Goal: Register for event/course

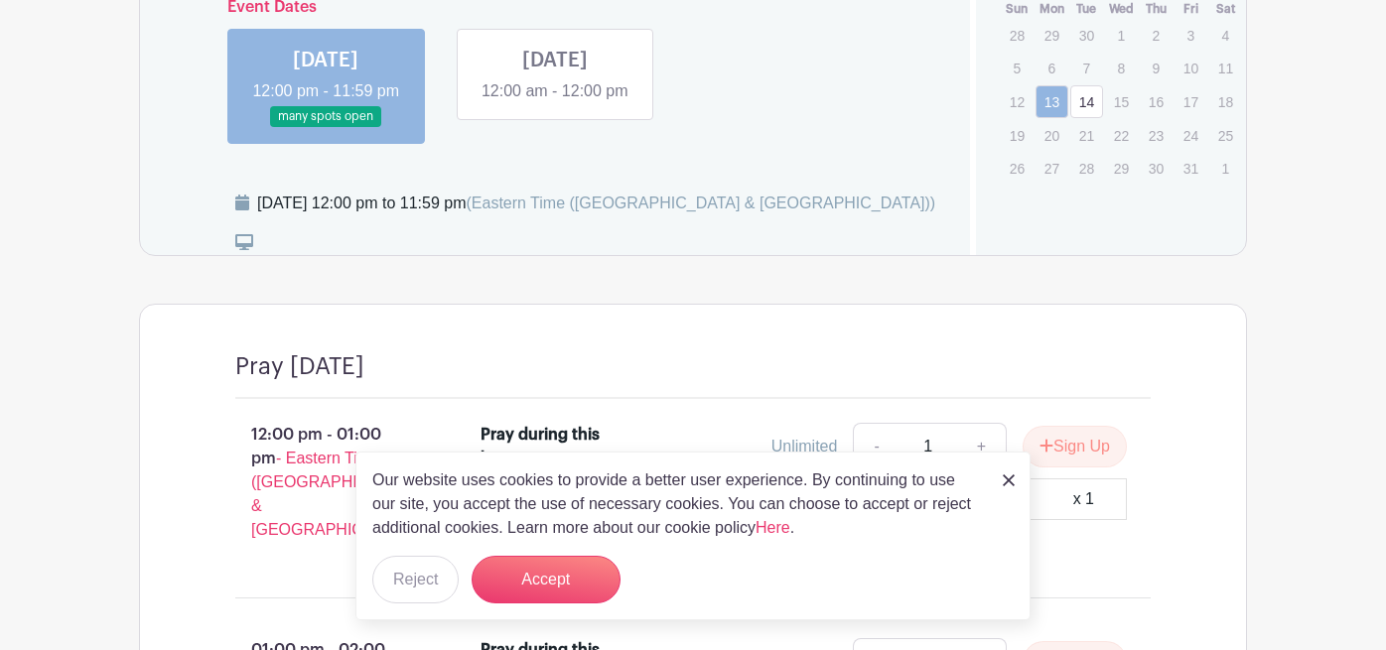
scroll to position [1037, 0]
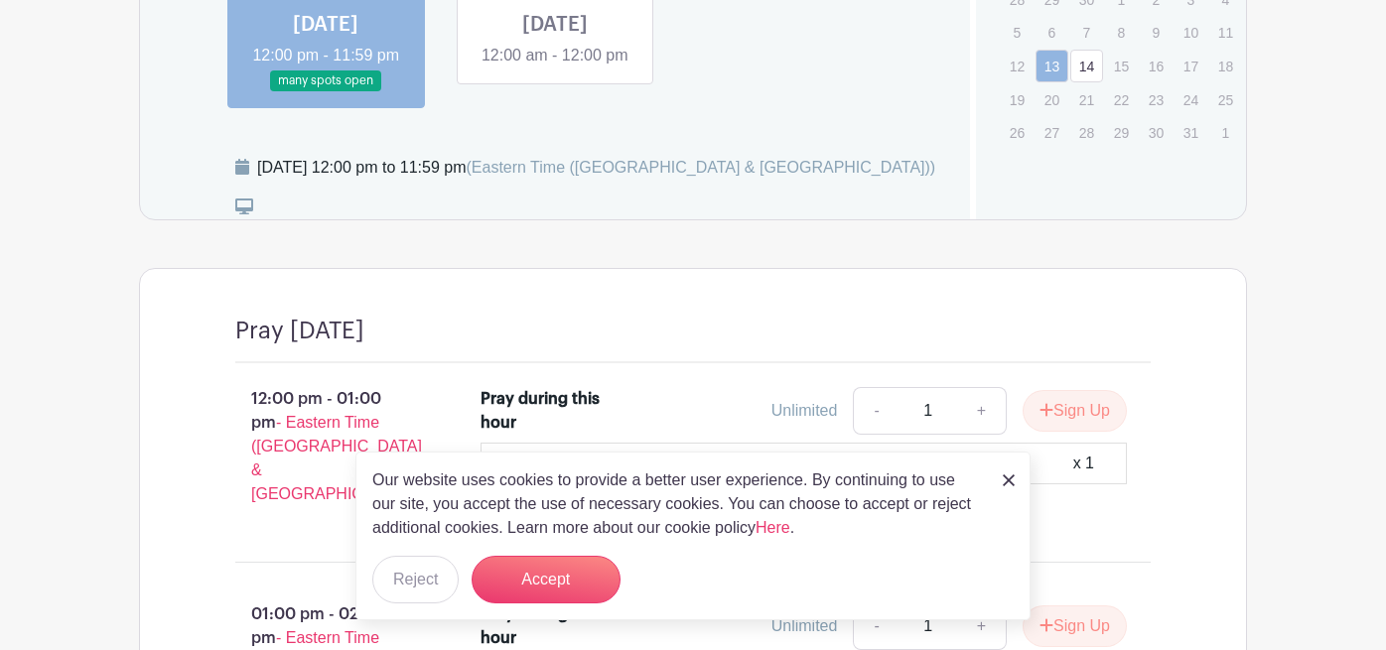
click at [326, 91] on link at bounding box center [326, 91] width 0 height 0
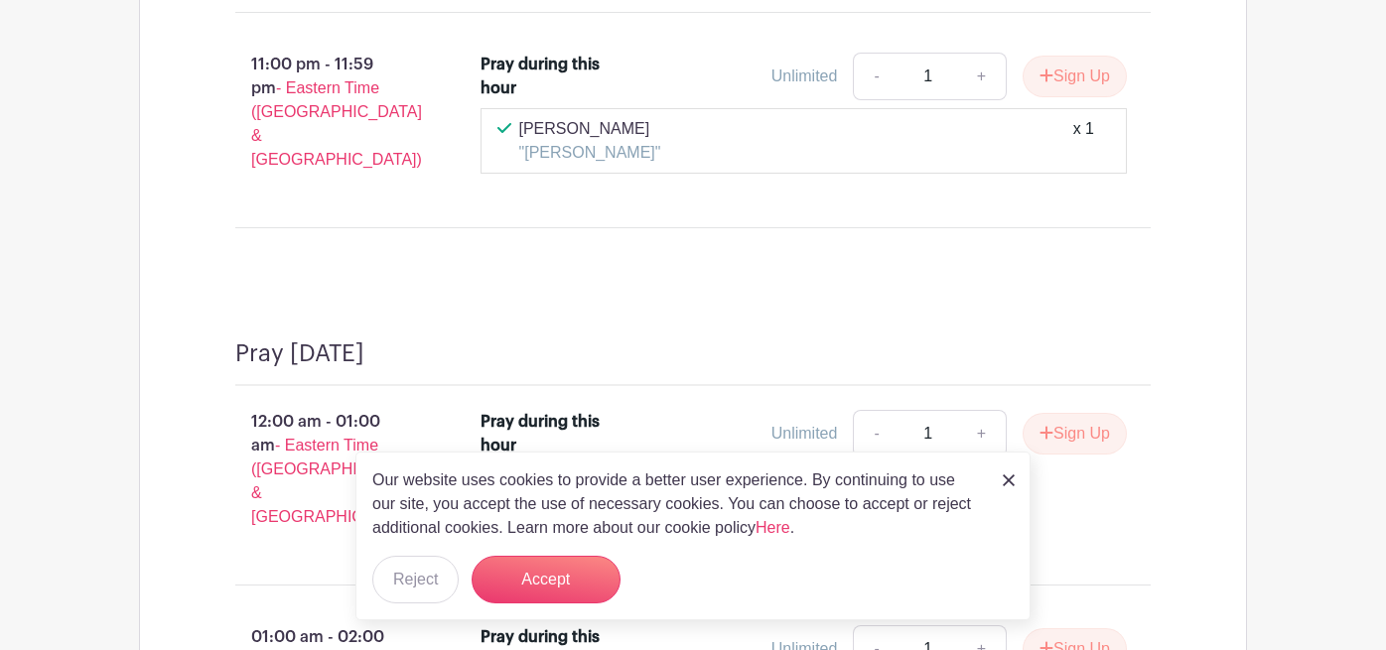
scroll to position [3736, 0]
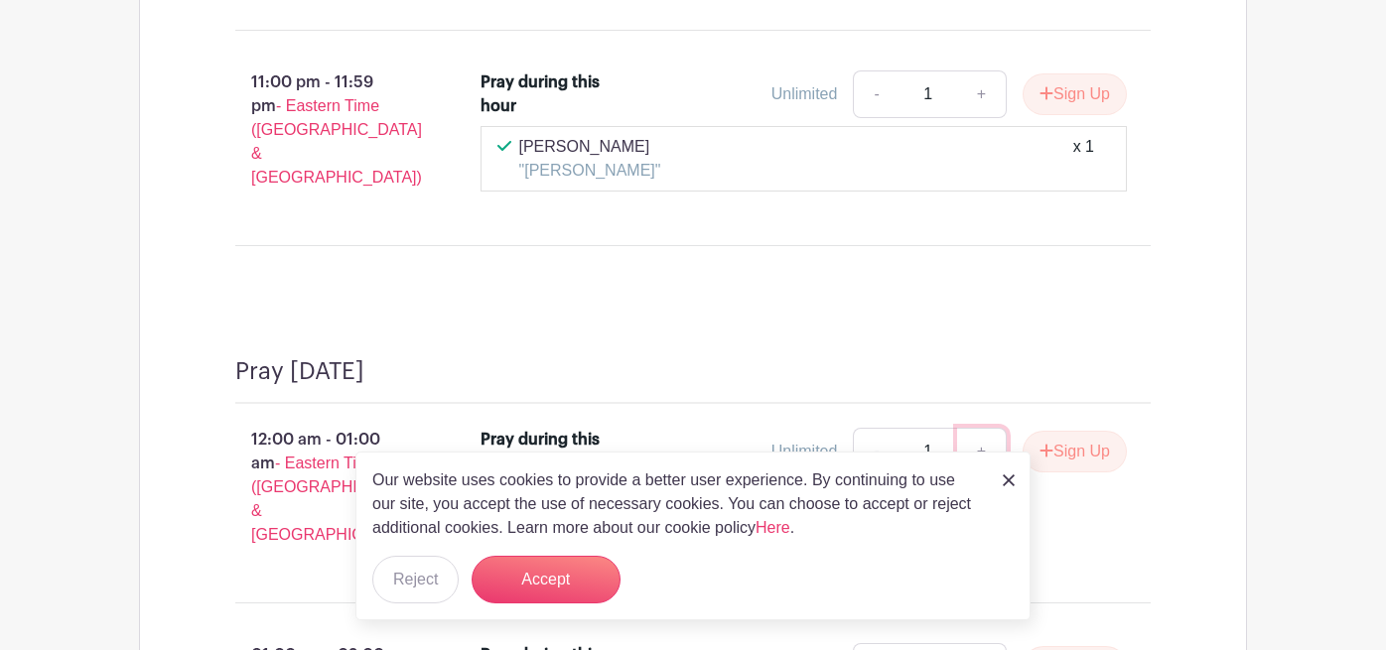
click at [979, 428] on link "+" at bounding box center [982, 452] width 50 height 48
type input "2"
click at [1067, 431] on button "Sign Up" at bounding box center [1075, 452] width 104 height 42
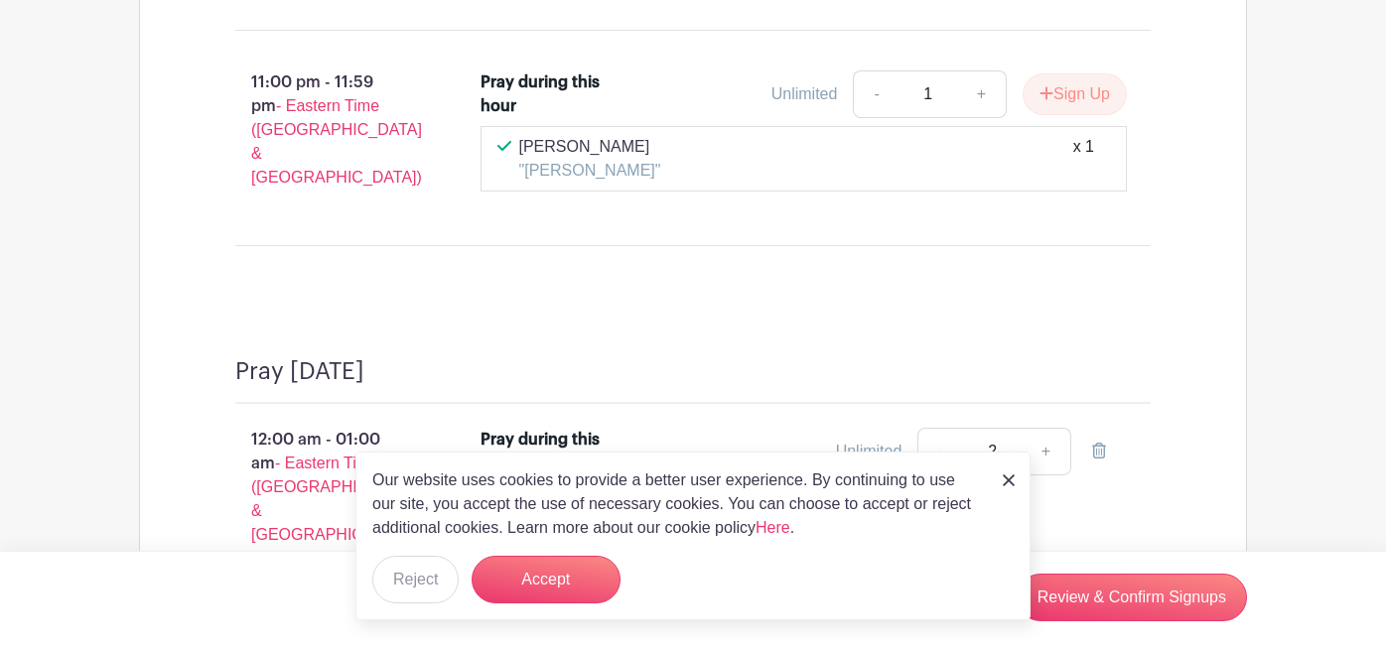
click at [1007, 483] on img at bounding box center [1009, 481] width 12 height 12
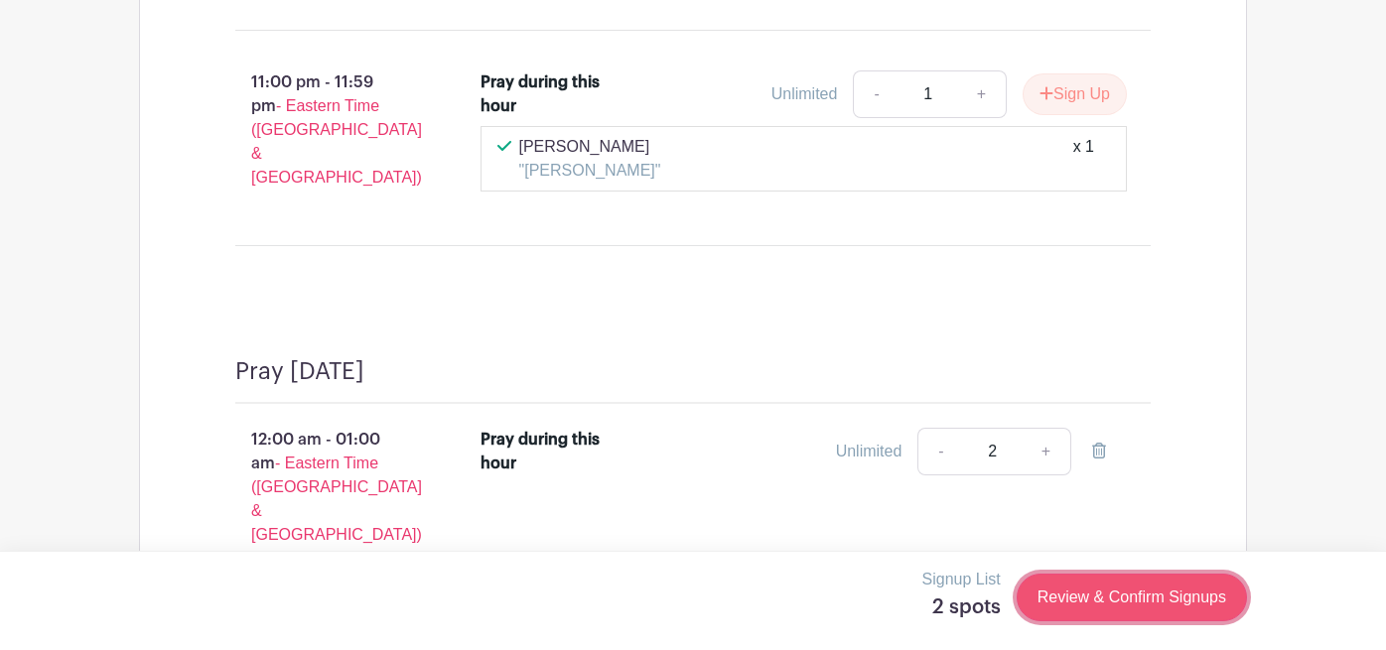
click at [1100, 602] on link "Review & Confirm Signups" at bounding box center [1132, 598] width 230 height 48
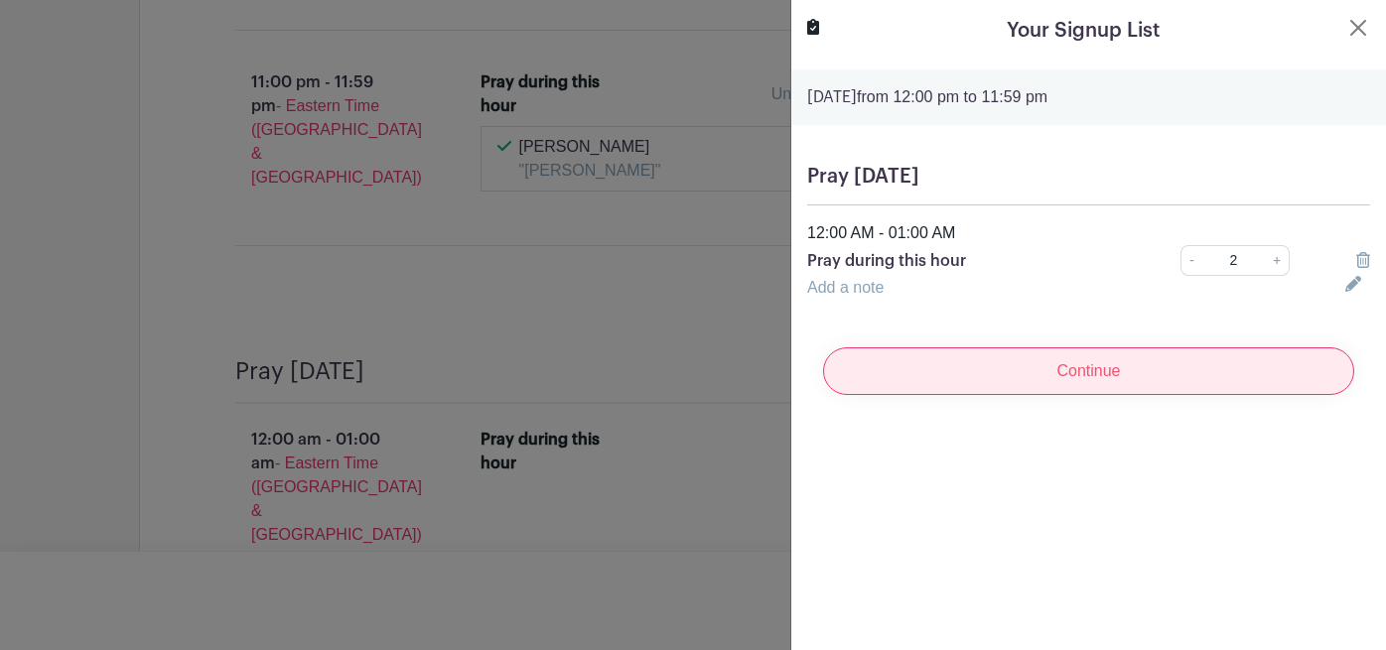
click at [1102, 379] on input "Continue" at bounding box center [1088, 372] width 531 height 48
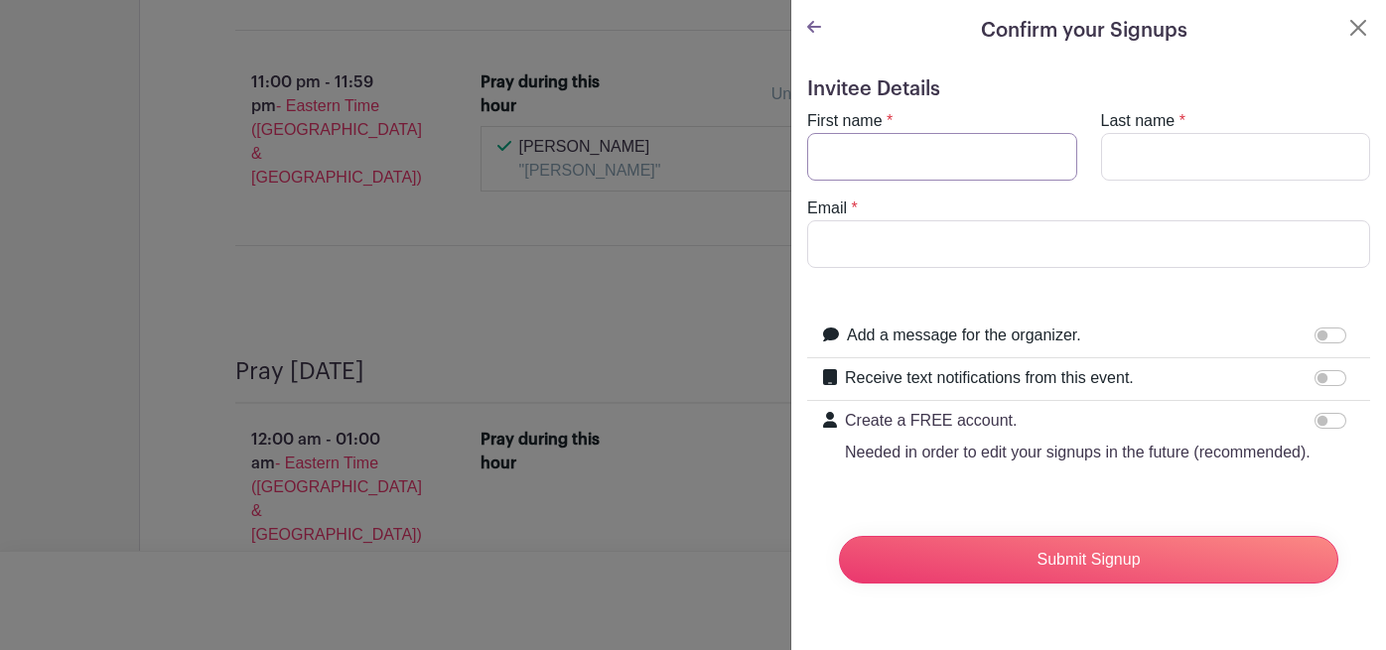
click at [855, 167] on input "First name" at bounding box center [942, 157] width 270 height 48
type input "Peter"
click at [1160, 159] on input "Last name" at bounding box center [1236, 157] width 270 height 48
type input "Kitchin"
click at [914, 253] on input "Email" at bounding box center [1088, 244] width 563 height 48
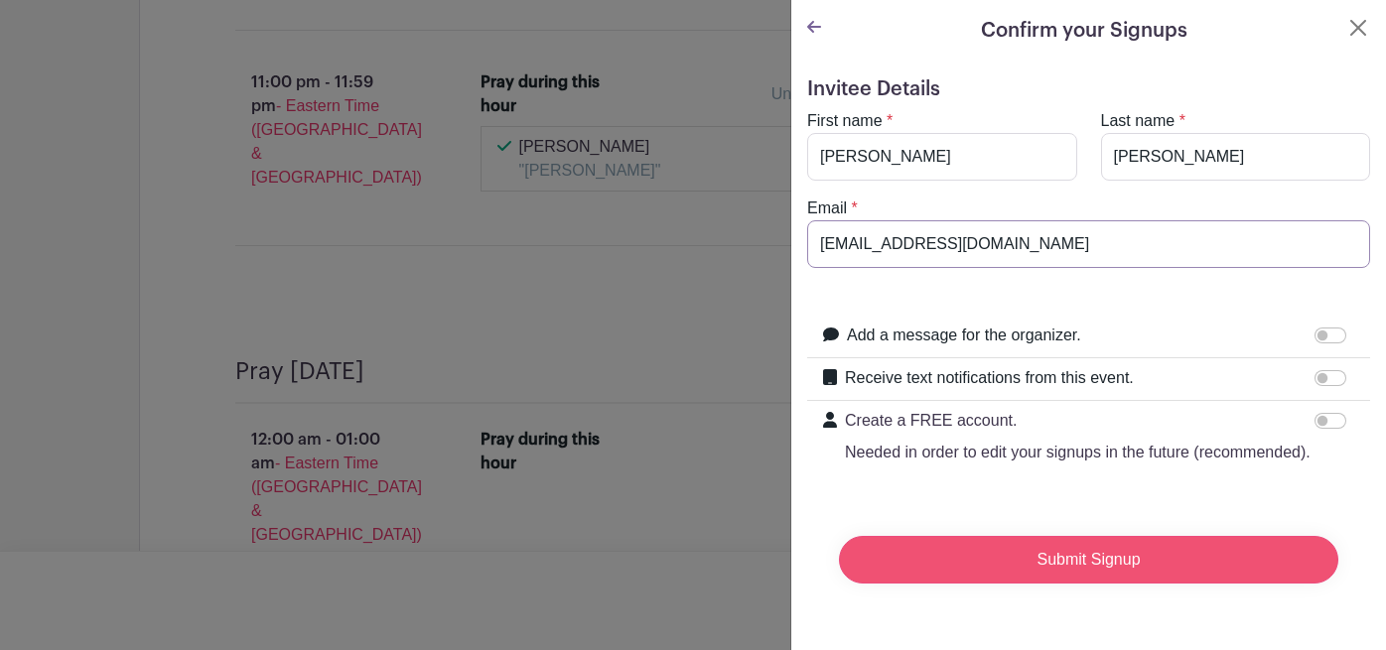
type input "pkitchin@summitchurch.com"
click at [1058, 564] on input "Submit Signup" at bounding box center [1089, 560] width 500 height 48
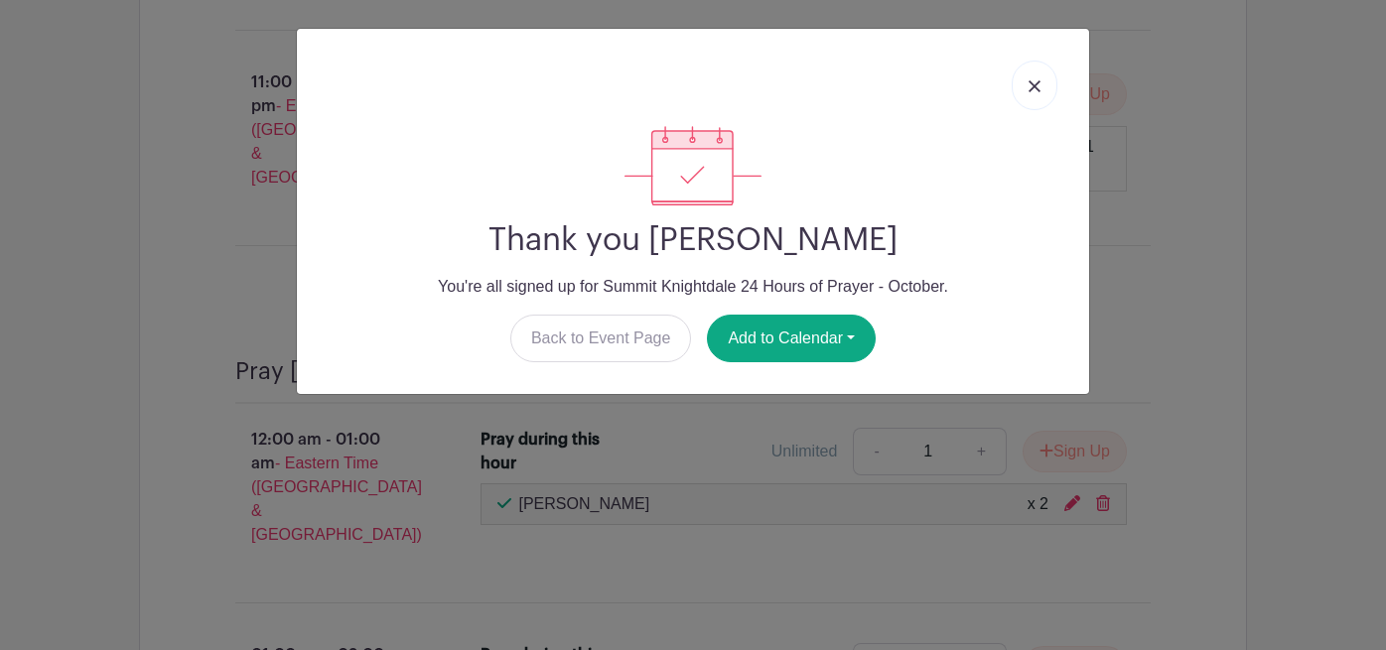
click at [1032, 90] on img at bounding box center [1035, 86] width 12 height 12
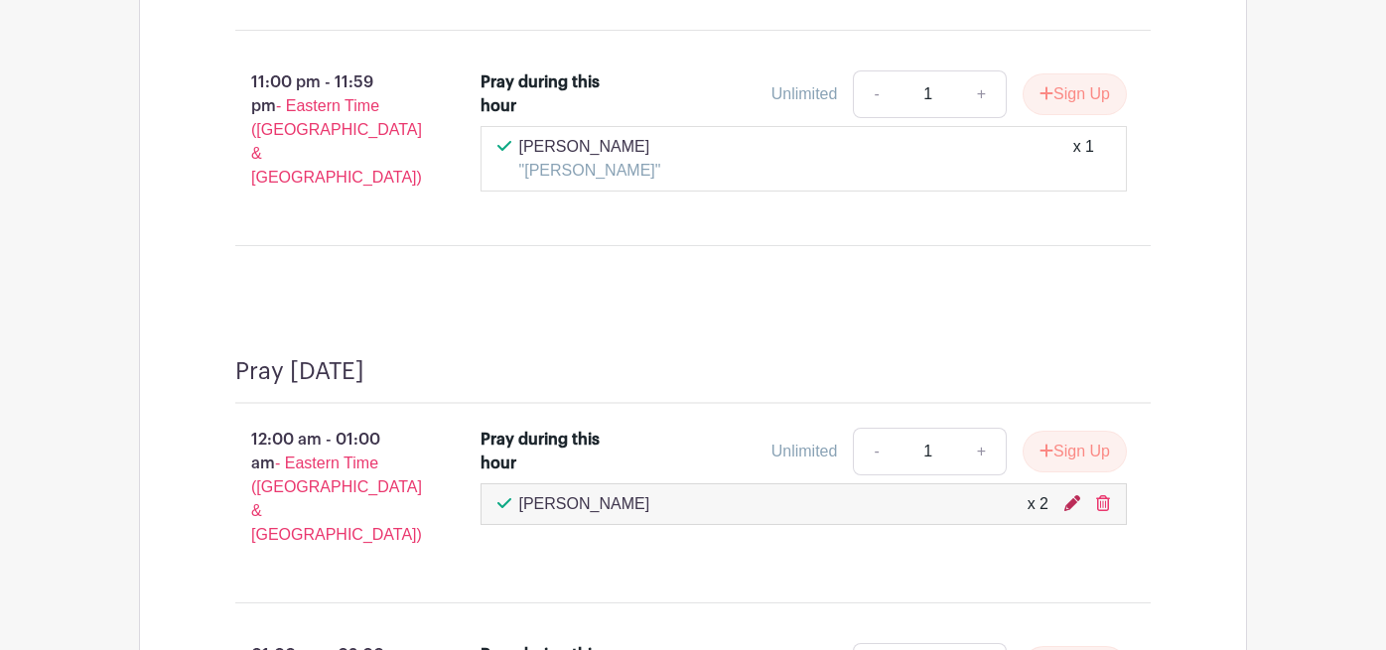
click at [1072, 496] on icon at bounding box center [1073, 504] width 16 height 16
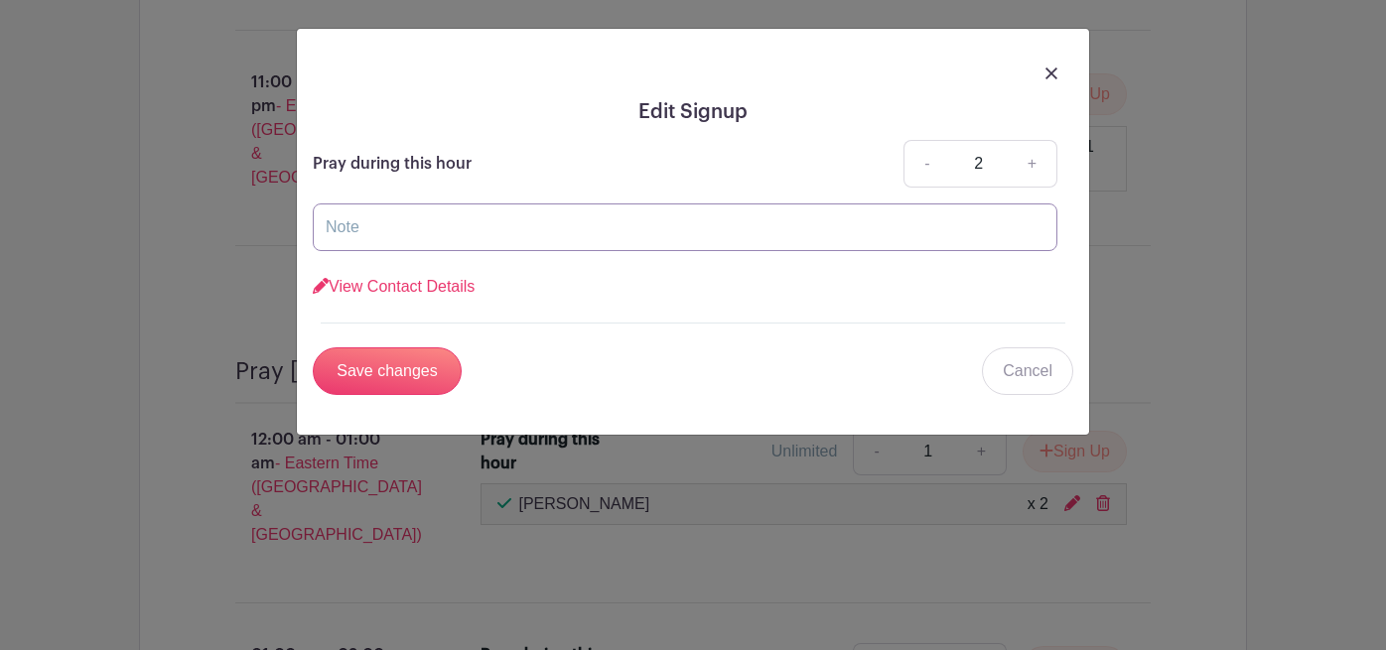
click at [464, 241] on input "text" at bounding box center [685, 228] width 745 height 48
type input "Brandi Kitchin"
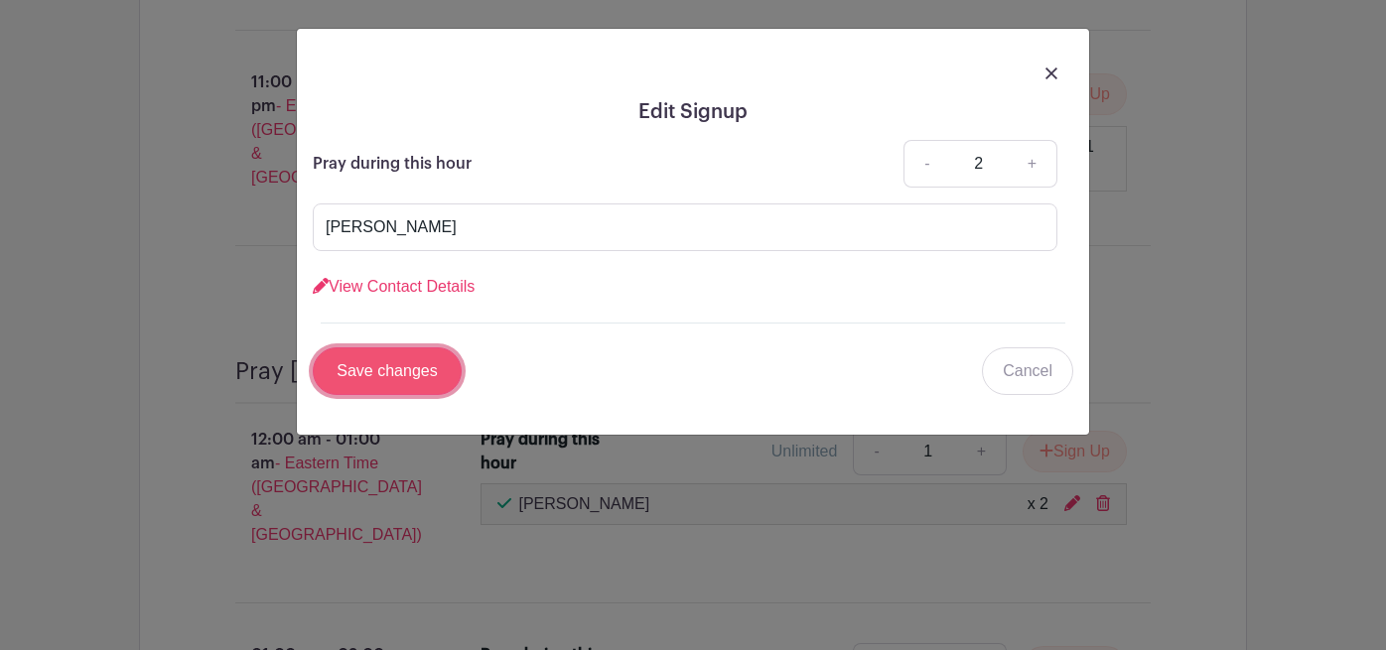
click at [410, 369] on input "Save changes" at bounding box center [387, 372] width 149 height 48
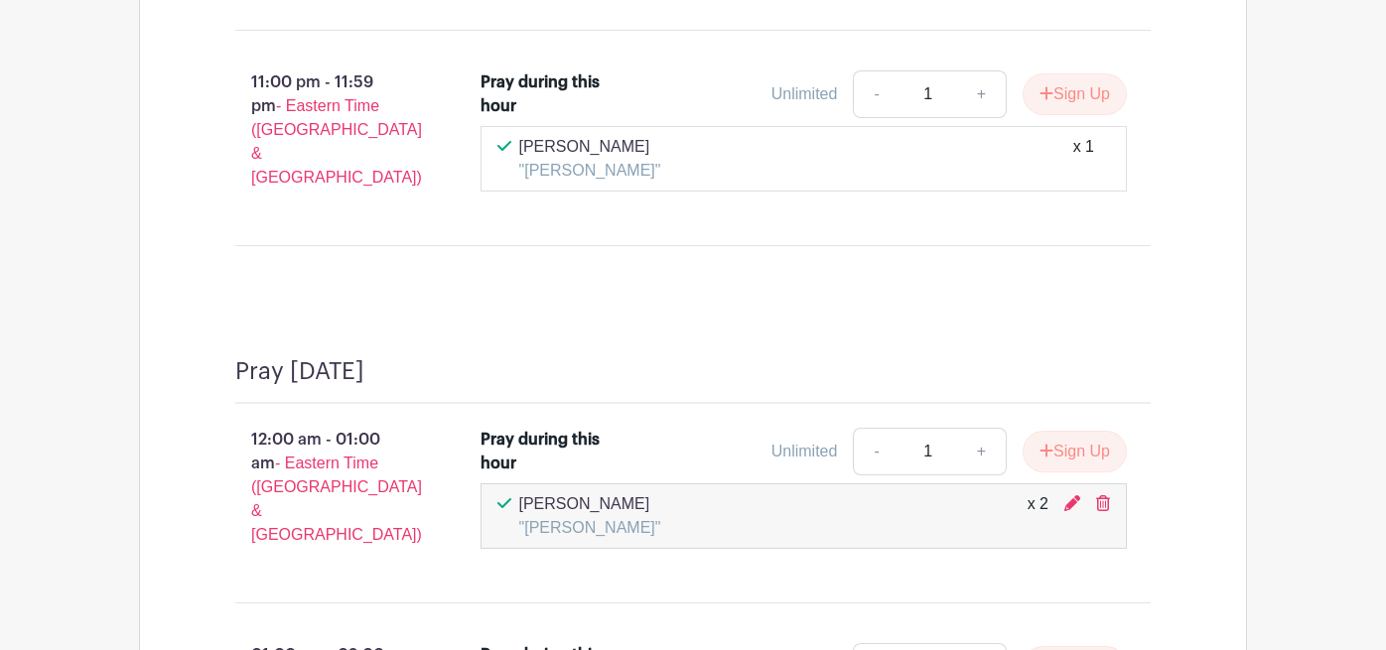
scroll to position [3715, 0]
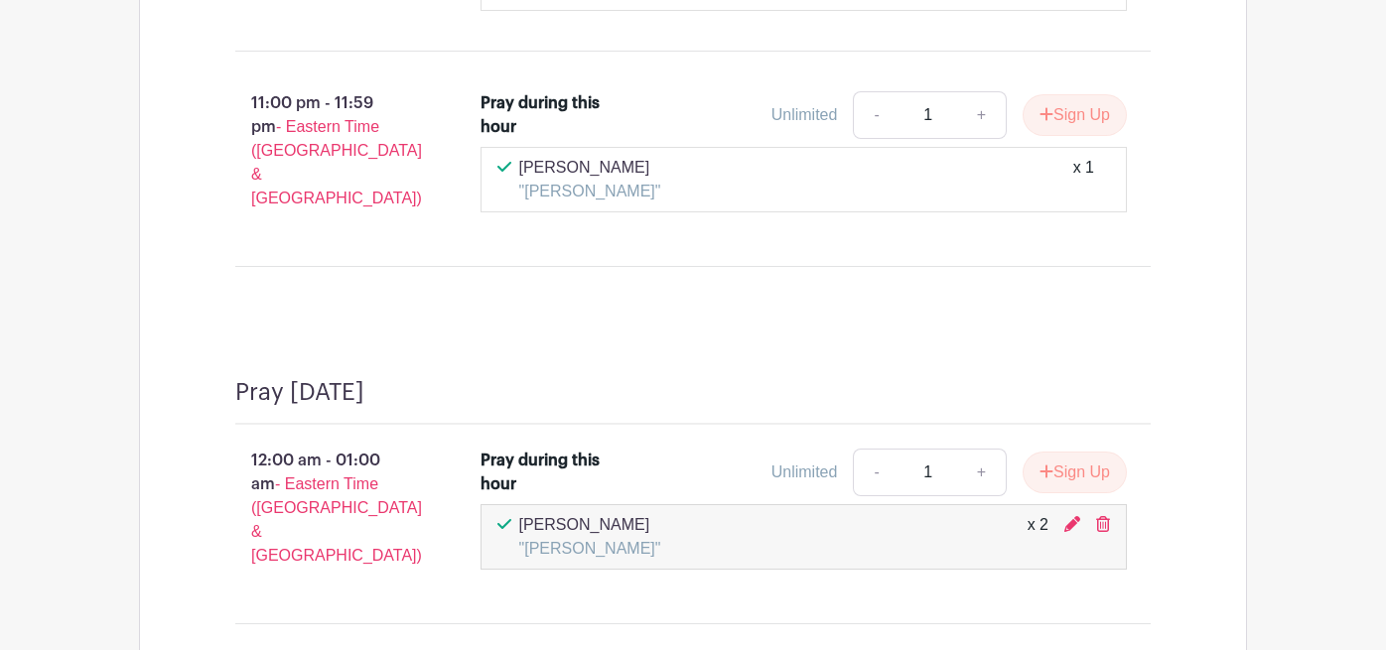
click at [305, 441] on div "12:00 am - 01:00 am - Eastern Time (US & Canada)" at bounding box center [326, 516] width 245 height 151
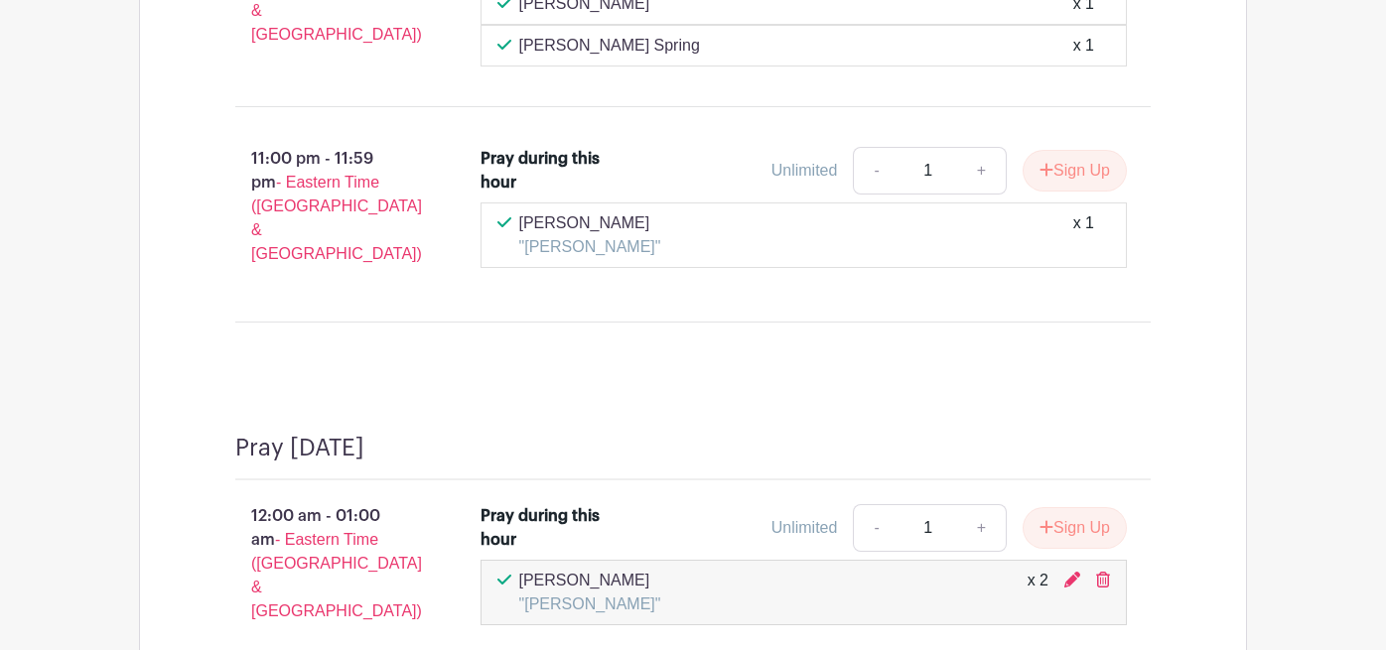
scroll to position [3715, 0]
